Goal: Find specific page/section: Find specific page/section

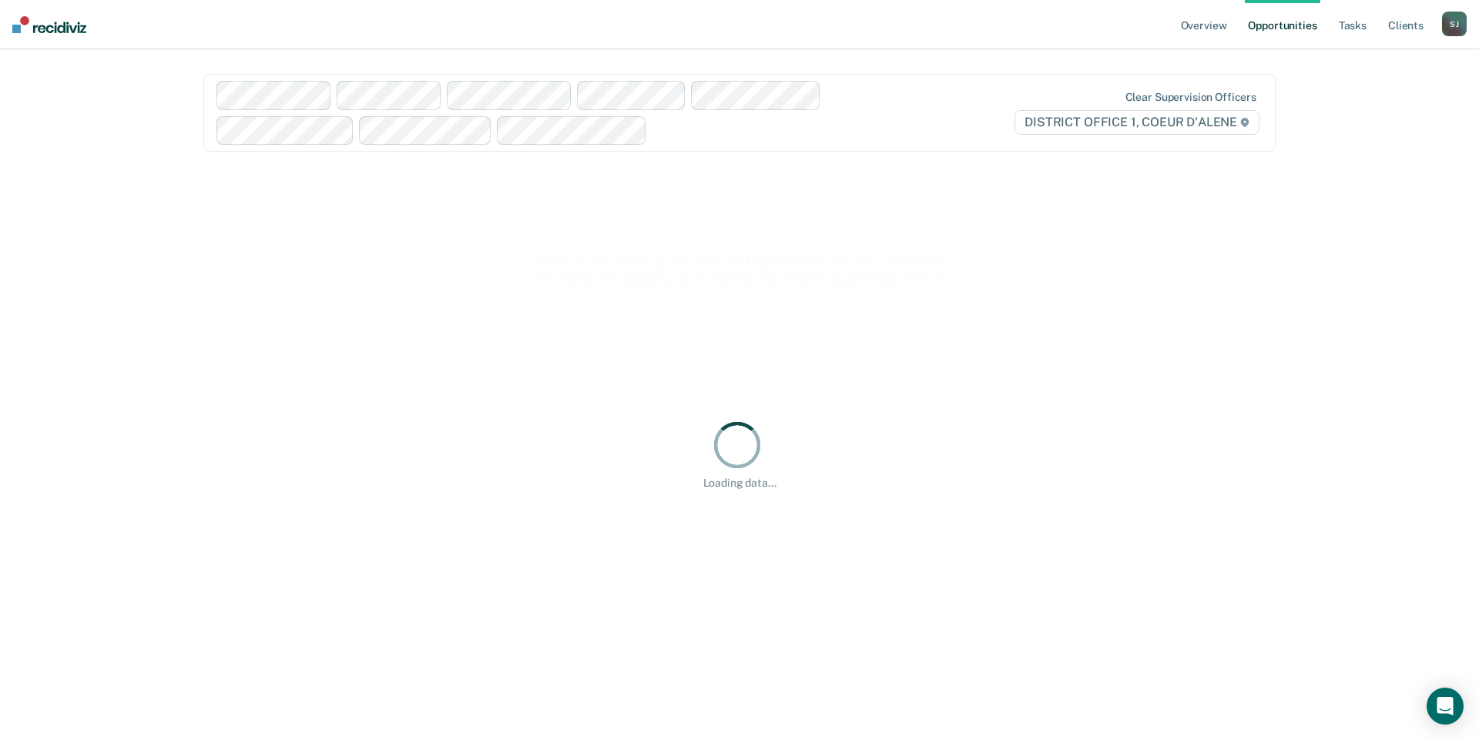
click at [1444, 29] on div "[PERSON_NAME]" at bounding box center [1454, 24] width 25 height 25
click at [1359, 108] on link "Go to Operations" at bounding box center [1392, 101] width 124 height 13
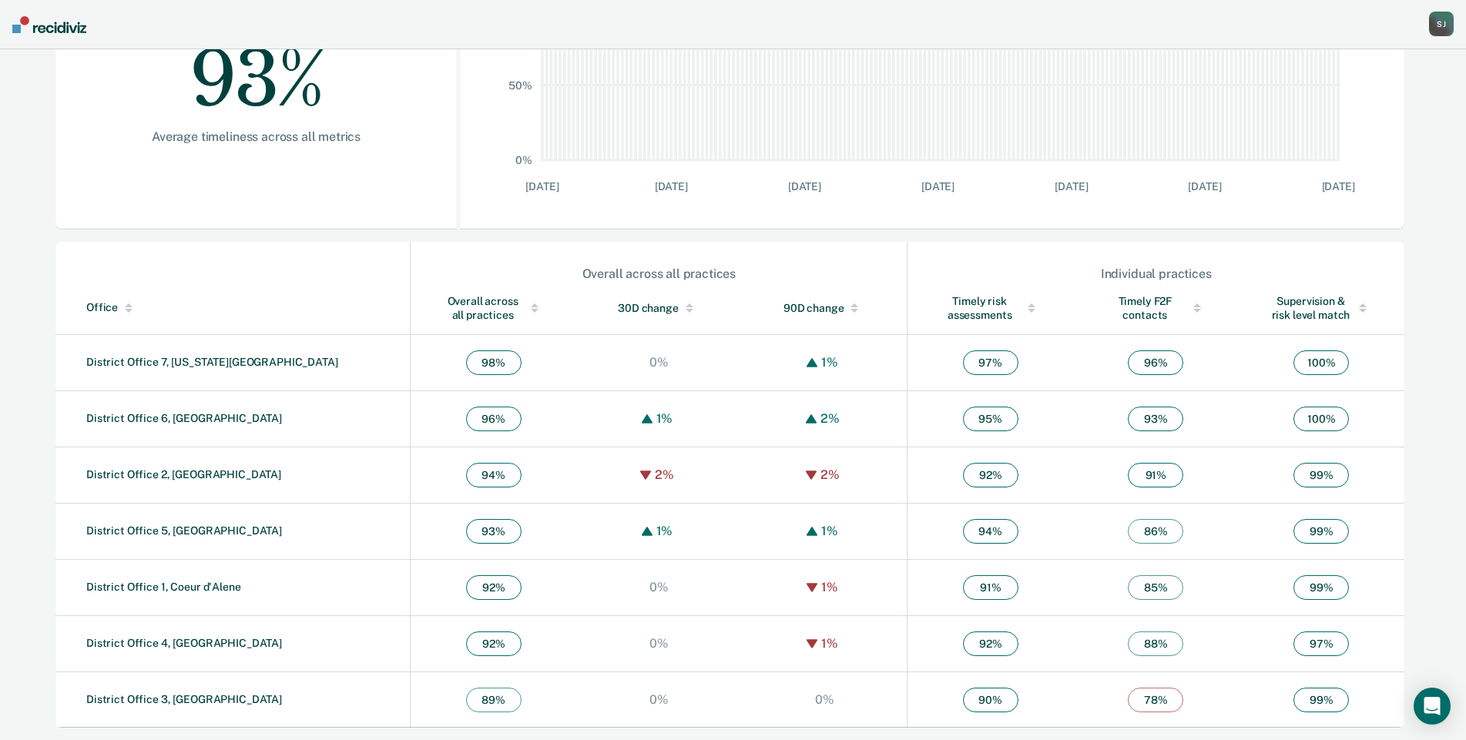
scroll to position [462, 0]
click at [218, 593] on link "District Office 1, Coeur d'Alene" at bounding box center [163, 587] width 155 height 12
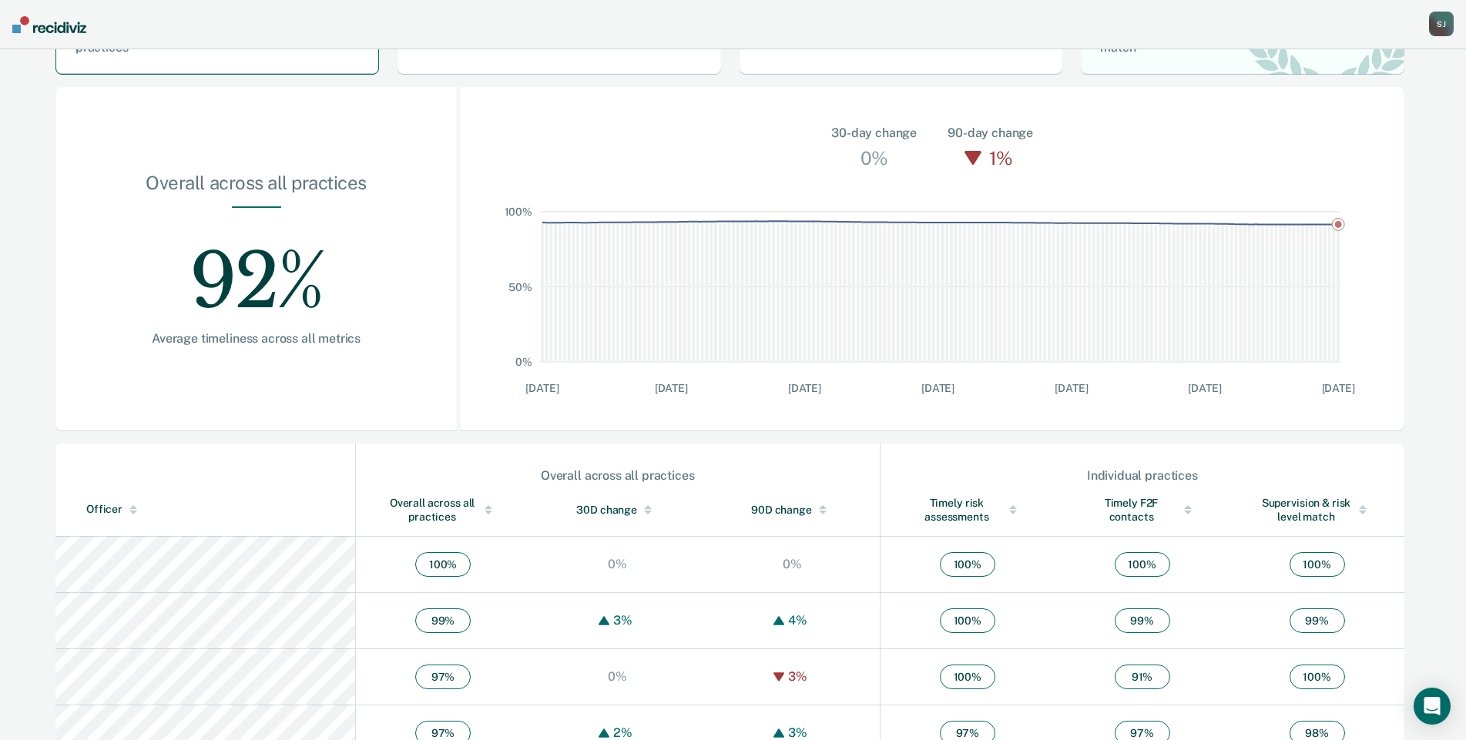
scroll to position [154, 0]
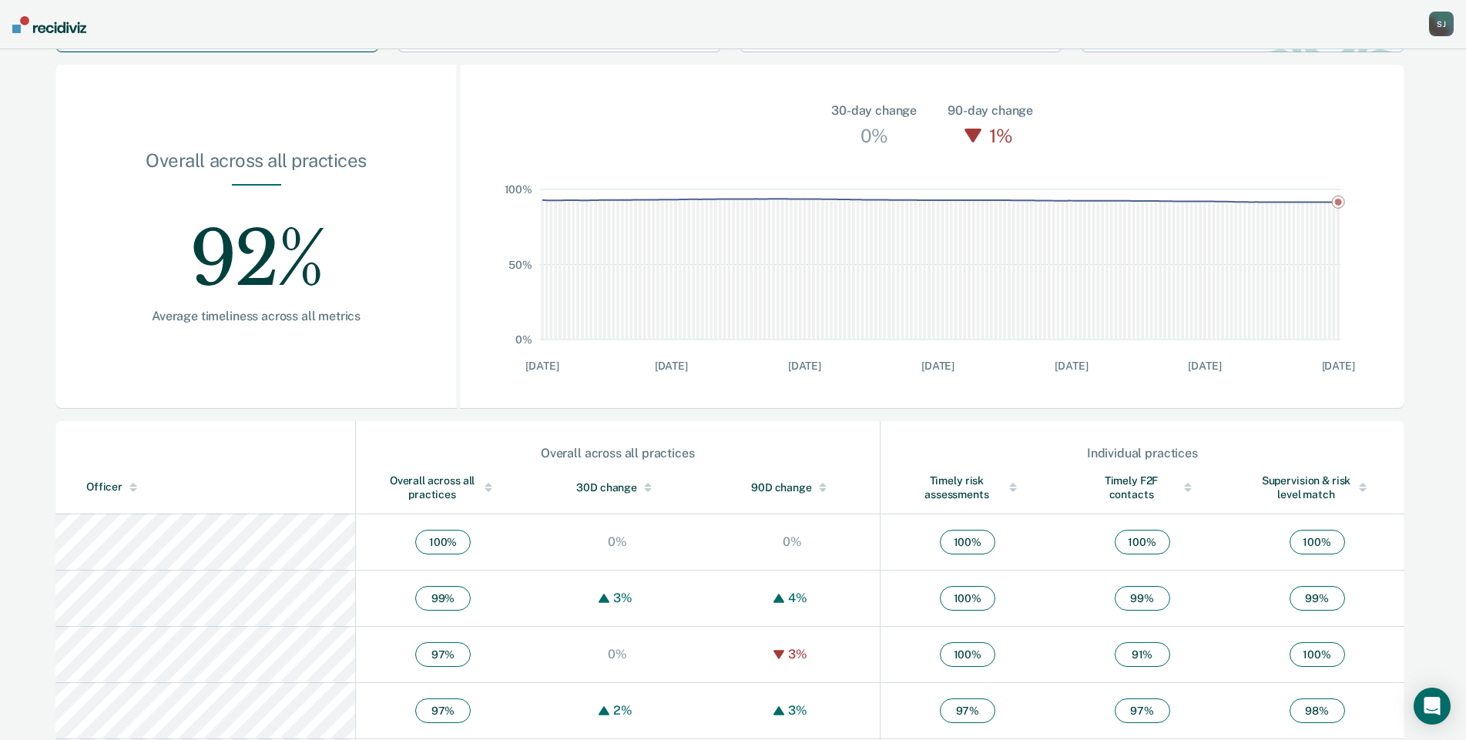
click at [140, 494] on div "Officer" at bounding box center [217, 487] width 263 height 13
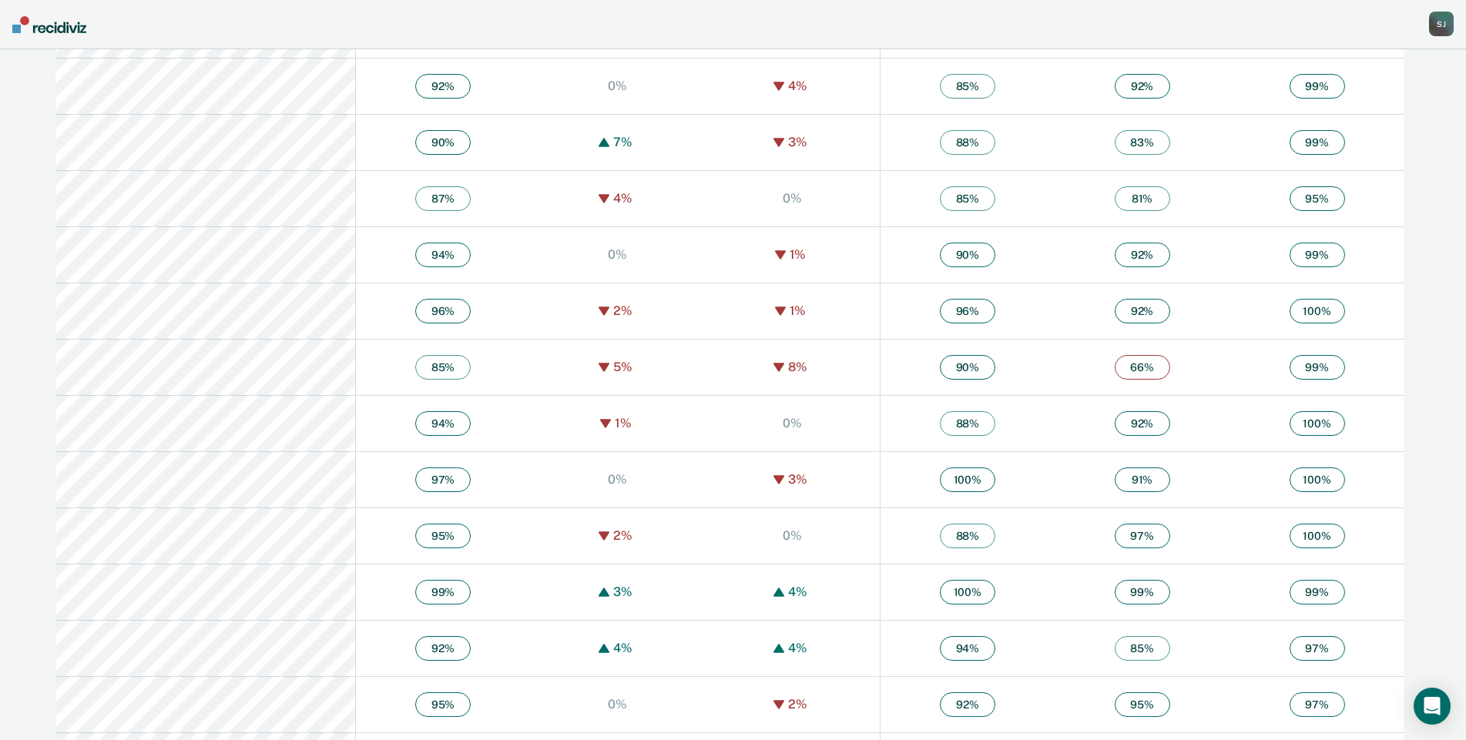
scroll to position [639, 0]
